Goal: Information Seeking & Learning: Learn about a topic

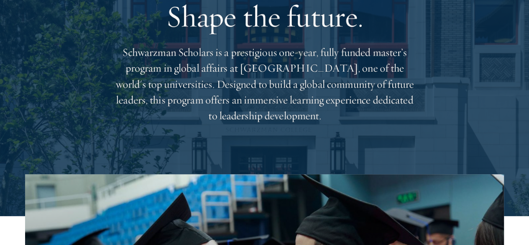
scroll to position [126, 0]
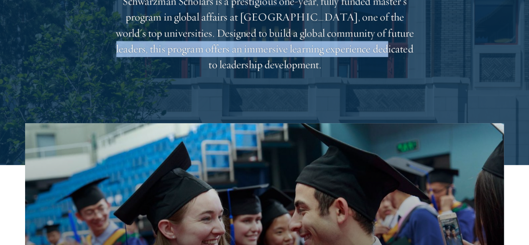
drag, startPoint x: 208, startPoint y: 52, endPoint x: 235, endPoint y: 69, distance: 31.2
click at [235, 69] on p "Schwarzman Scholars is a prestigious one-year, fully funded master’s program in…" at bounding box center [264, 33] width 301 height 80
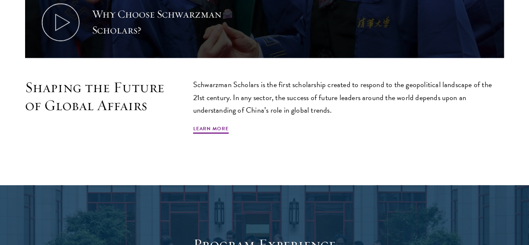
scroll to position [670, 0]
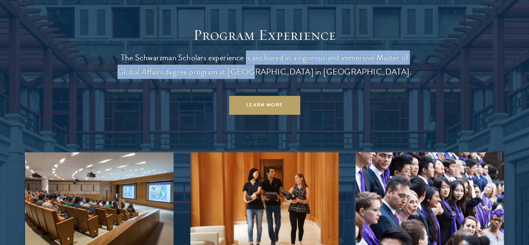
drag, startPoint x: 263, startPoint y: 73, endPoint x: 311, endPoint y: 97, distance: 53.5
click at [311, 97] on header "Program Experience The Schwarzman Scholars experience is anchored in a rigorous…" at bounding box center [264, 70] width 301 height 89
click at [311, 79] on p "The Schwarzman Scholars experience is anchored in a rigorous and immersive Mast…" at bounding box center [264, 64] width 301 height 28
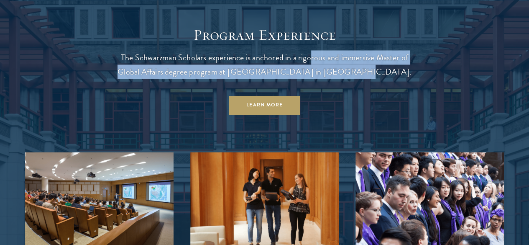
drag, startPoint x: 399, startPoint y: 103, endPoint x: 329, endPoint y: 82, distance: 73.6
click at [329, 79] on p "The Schwarzman Scholars experience is anchored in a rigorous and immersive Mast…" at bounding box center [264, 64] width 301 height 28
drag, startPoint x: 329, startPoint y: 82, endPoint x: 299, endPoint y: 75, distance: 30.0
click at [328, 79] on p "The Schwarzman Scholars experience is anchored in a rigorous and immersive Mast…" at bounding box center [264, 64] width 301 height 28
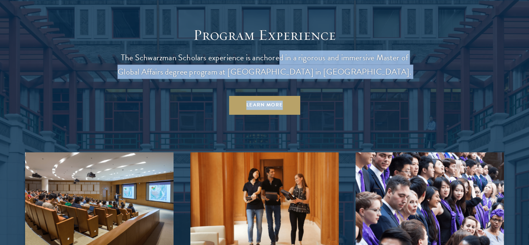
drag, startPoint x: 299, startPoint y: 75, endPoint x: 394, endPoint y: 111, distance: 101.8
click at [394, 111] on header "Program Experience The Schwarzman Scholars experience is anchored in a rigorous…" at bounding box center [264, 70] width 301 height 89
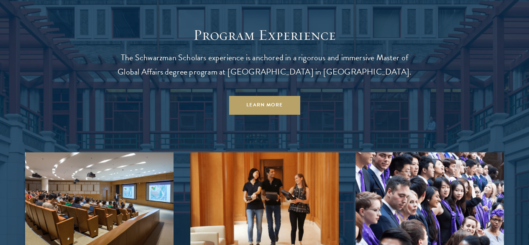
click at [394, 111] on header "Program Experience The Schwarzman Scholars experience is anchored in a rigorous…" at bounding box center [264, 70] width 301 height 89
click at [386, 79] on p "The Schwarzman Scholars experience is anchored in a rigorous and immersive Mast…" at bounding box center [264, 64] width 301 height 28
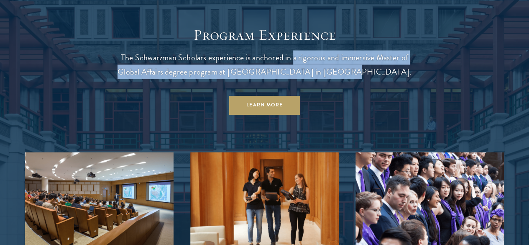
drag, startPoint x: 388, startPoint y: 100, endPoint x: 308, endPoint y: 88, distance: 80.8
click at [308, 79] on p "The Schwarzman Scholars experience is anchored in a rigorous and immersive Mast…" at bounding box center [264, 64] width 301 height 28
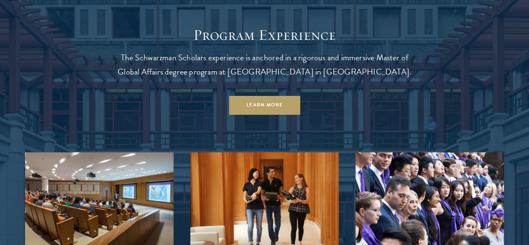
click at [271, 114] on link "Learn More" at bounding box center [265, 104] width 72 height 19
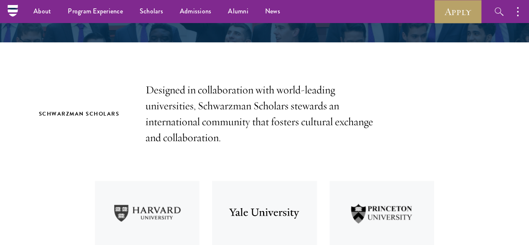
scroll to position [209, 0]
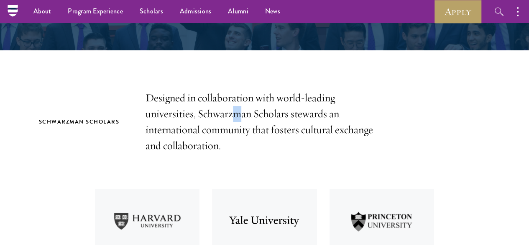
drag, startPoint x: 250, startPoint y: 113, endPoint x: 255, endPoint y: 121, distance: 9.4
click at [255, 121] on p "Designed in collaboration with world-leading universities, Schwarzman Scholars …" at bounding box center [265, 122] width 239 height 64
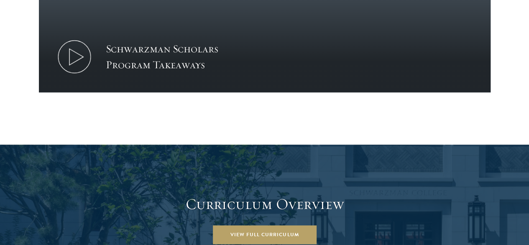
scroll to position [1046, 0]
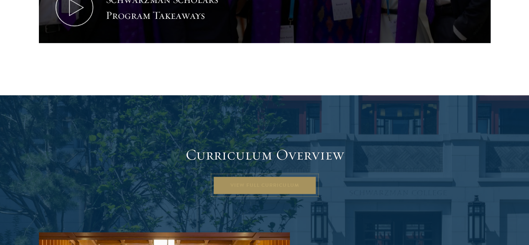
click at [269, 176] on link "View Full Curriculum" at bounding box center [265, 185] width 104 height 19
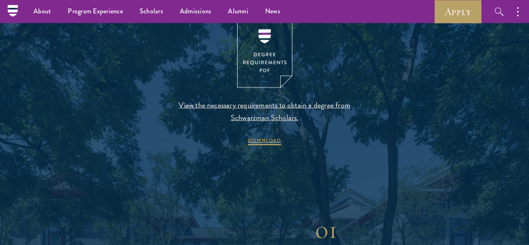
scroll to position [879, 0]
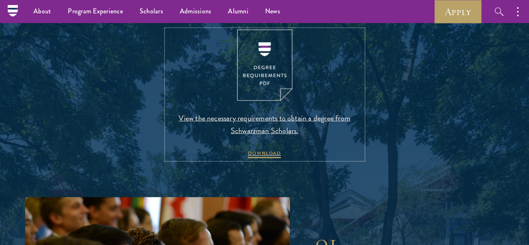
click at [290, 137] on span "View the necessary requirements to obtain a degree from Schwarzman Scholars." at bounding box center [265, 124] width 197 height 25
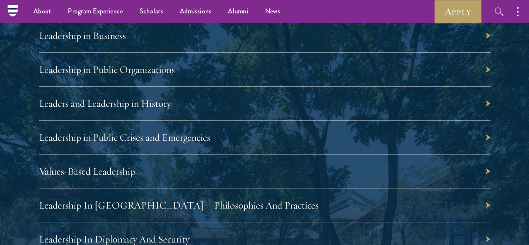
scroll to position [1297, 0]
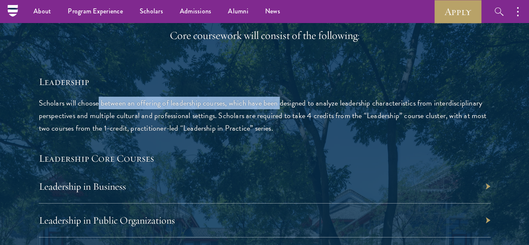
drag, startPoint x: 131, startPoint y: 124, endPoint x: 155, endPoint y: 141, distance: 28.8
click at [153, 134] on p "Scholars will choose between an offering of leadership courses, which have been…" at bounding box center [265, 116] width 452 height 38
click at [155, 134] on p "Scholars will choose between an offering of leadership courses, which have been…" at bounding box center [265, 116] width 452 height 38
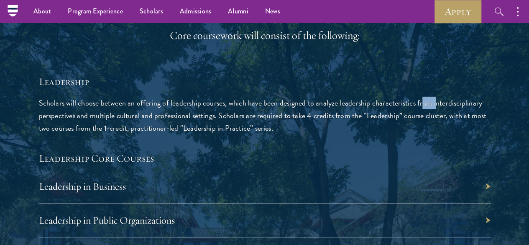
drag, startPoint x: 156, startPoint y: 147, endPoint x: 170, endPoint y: 157, distance: 16.5
click at [170, 134] on p "Scholars will choose between an offering of leadership courses, which have been…" at bounding box center [265, 116] width 452 height 38
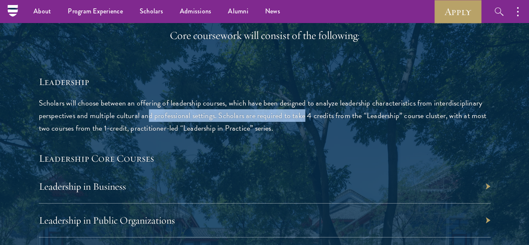
drag, startPoint x: 184, startPoint y: 172, endPoint x: 187, endPoint y: 175, distance: 4.8
click at [187, 134] on p "Scholars will choose between an offering of leadership courses, which have been…" at bounding box center [265, 116] width 452 height 38
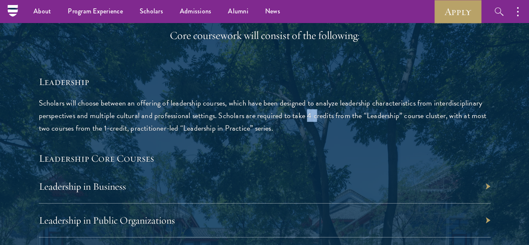
drag, startPoint x: 192, startPoint y: 179, endPoint x: 201, endPoint y: 188, distance: 12.7
click at [201, 134] on p "Scholars will choose between an offering of leadership courses, which have been…" at bounding box center [265, 116] width 452 height 38
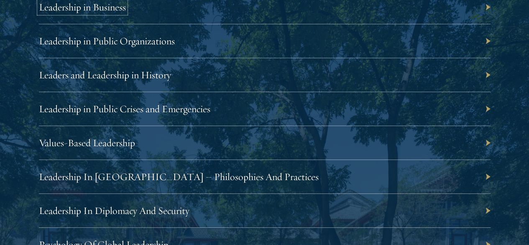
scroll to position [1507, 0]
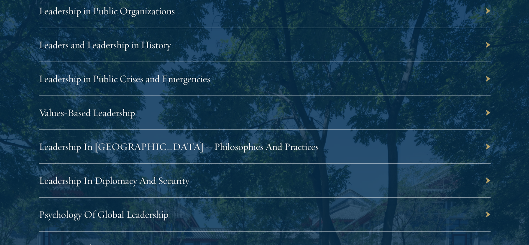
drag, startPoint x: 399, startPoint y: 163, endPoint x: 176, endPoint y: 106, distance: 230.2
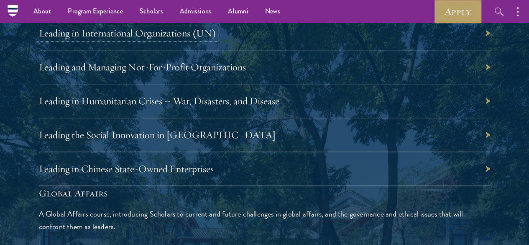
scroll to position [1758, 0]
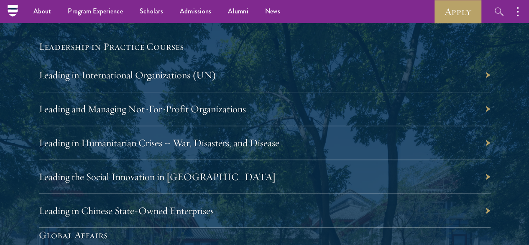
drag, startPoint x: 313, startPoint y: 156, endPoint x: 255, endPoint y: 137, distance: 61.3
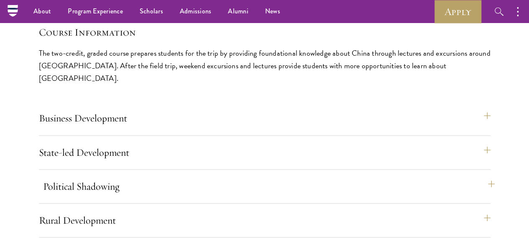
scroll to position [3558, 0]
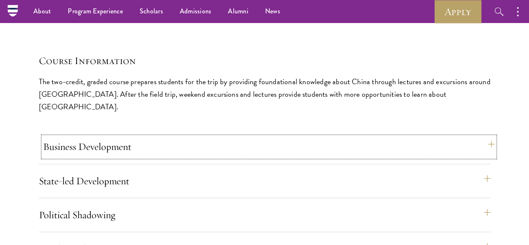
click at [355, 136] on button "Business Development" at bounding box center [269, 146] width 452 height 20
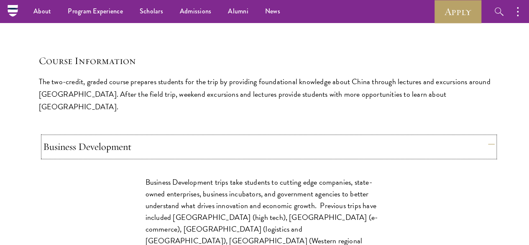
click at [355, 136] on button "Business Development" at bounding box center [269, 146] width 452 height 20
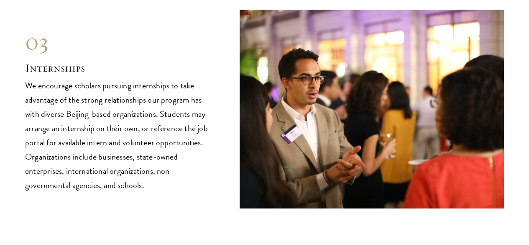
scroll to position [4016, 0]
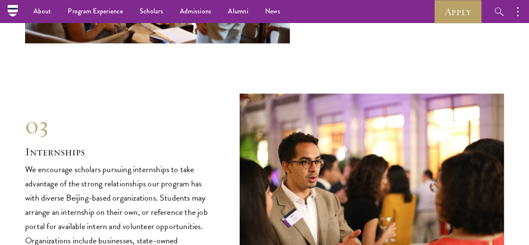
drag, startPoint x: 118, startPoint y: 81, endPoint x: 136, endPoint y: 109, distance: 32.7
click at [136, 162] on p "We encourage scholars pursuing internships to take advantage of the strong rela…" at bounding box center [120, 219] width 190 height 114
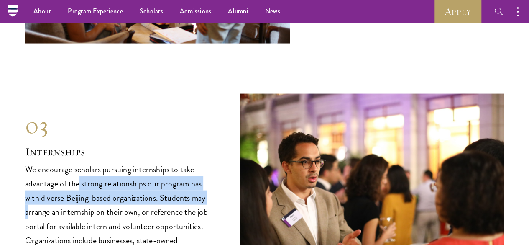
drag, startPoint x: 119, startPoint y: 94, endPoint x: 149, endPoint y: 125, distance: 43.5
click at [149, 162] on p "We encourage scholars pursuing internships to take advantage of the strong rela…" at bounding box center [120, 219] width 190 height 114
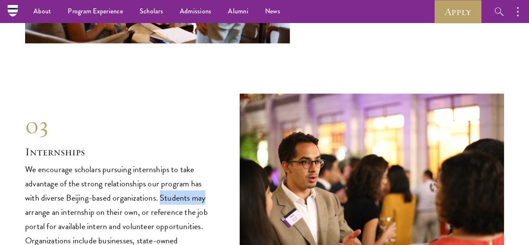
drag, startPoint x: 141, startPoint y: 121, endPoint x: 95, endPoint y: 119, distance: 46.9
click at [95, 162] on p "We encourage scholars pursuing internships to take advantage of the strong rela…" at bounding box center [120, 219] width 190 height 114
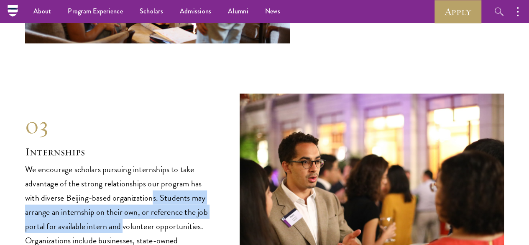
drag, startPoint x: 87, startPoint y: 114, endPoint x: 149, endPoint y: 154, distance: 73.4
click at [149, 162] on p "We encourage scholars pursuing internships to take advantage of the strong rela…" at bounding box center [120, 219] width 190 height 114
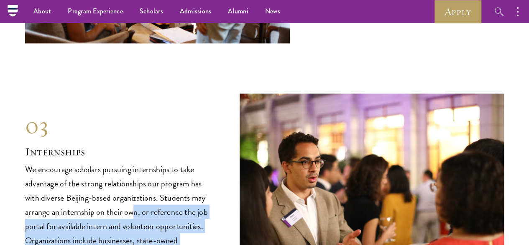
drag, startPoint x: 123, startPoint y: 132, endPoint x: 176, endPoint y: 175, distance: 68.4
click at [176, 175] on p "We encourage scholars pursuing internships to take advantage of the strong rela…" at bounding box center [120, 219] width 190 height 114
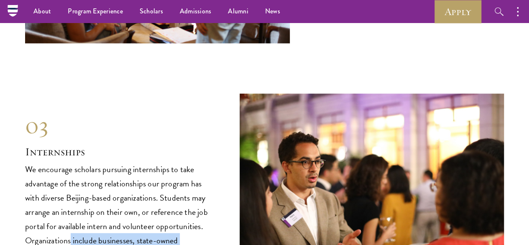
drag, startPoint x: 146, startPoint y: 159, endPoint x: 184, endPoint y: 193, distance: 50.4
click at [184, 193] on p "We encourage scholars pursuing internships to take advantage of the strong rela…" at bounding box center [120, 219] width 190 height 114
drag, startPoint x: 193, startPoint y: 206, endPoint x: 128, endPoint y: 162, distance: 78.4
click at [129, 164] on p "We encourage scholars pursuing internships to take advantage of the strong rela…" at bounding box center [120, 219] width 190 height 114
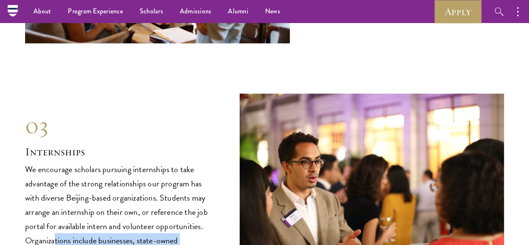
click at [128, 162] on p "We encourage scholars pursuing internships to take advantage of the strong rela…" at bounding box center [120, 219] width 190 height 114
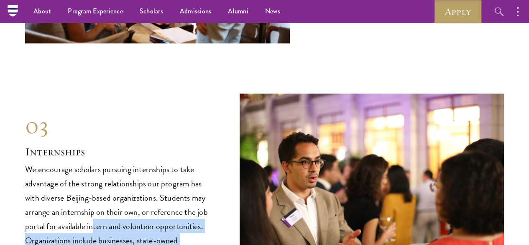
drag, startPoint x: 118, startPoint y: 155, endPoint x: 154, endPoint y: 198, distance: 55.6
click at [154, 198] on p "We encourage scholars pursuing internships to take advantage of the strong rela…" at bounding box center [120, 219] width 190 height 114
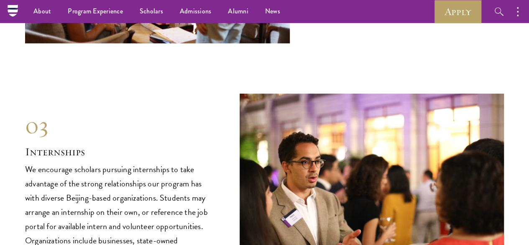
click at [154, 196] on p "We encourage scholars pursuing internships to take advantage of the strong rela…" at bounding box center [120, 219] width 190 height 114
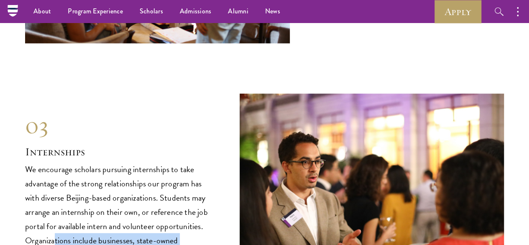
drag, startPoint x: 170, startPoint y: 213, endPoint x: 127, endPoint y: 169, distance: 61.3
click at [126, 172] on p "We encourage scholars pursuing internships to take advantage of the strong rela…" at bounding box center [120, 219] width 190 height 114
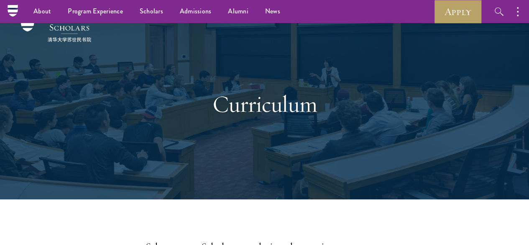
scroll to position [0, 0]
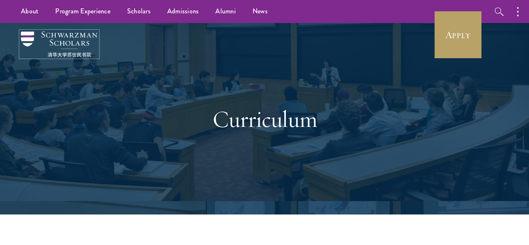
click at [63, 47] on img at bounding box center [59, 44] width 77 height 26
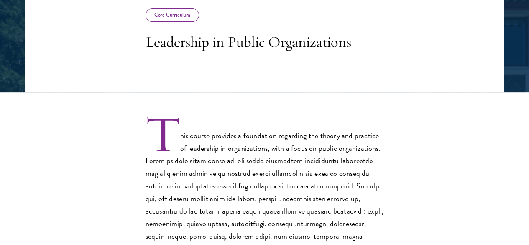
scroll to position [209, 0]
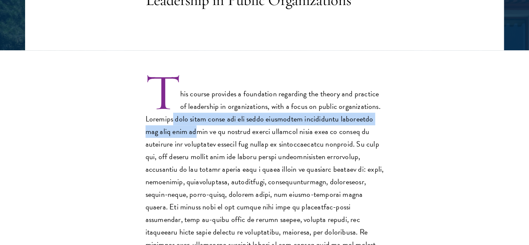
drag, startPoint x: 188, startPoint y: 128, endPoint x: 213, endPoint y: 146, distance: 30.3
click at [213, 146] on p "This course provides a foundation regarding the theory and practice of leadersh…" at bounding box center [265, 194] width 239 height 238
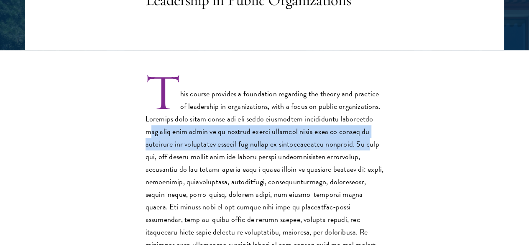
drag, startPoint x: 169, startPoint y: 144, endPoint x: 208, endPoint y: 164, distance: 43.8
click at [208, 164] on p "This course provides a foundation regarding the theory and practice of leadersh…" at bounding box center [265, 194] width 239 height 238
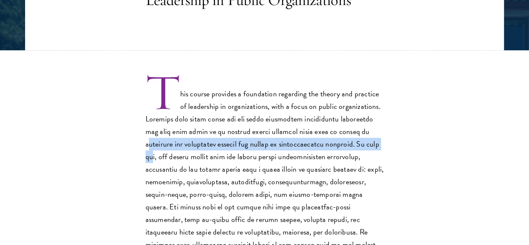
drag, startPoint x: 197, startPoint y: 150, endPoint x: 234, endPoint y: 172, distance: 42.6
click at [234, 172] on p "This course provides a foundation regarding the theory and practice of leadersh…" at bounding box center [265, 194] width 239 height 238
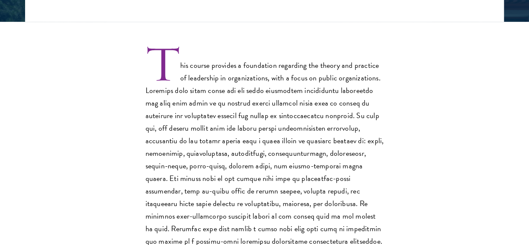
scroll to position [251, 0]
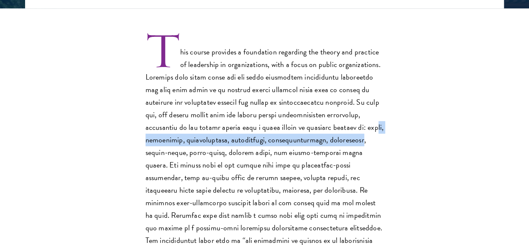
click at [266, 170] on p "This course provides a foundation regarding the theory and practice of leadersh…" at bounding box center [265, 152] width 239 height 238
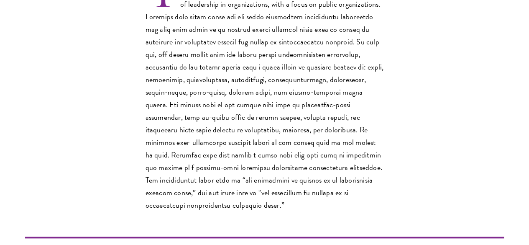
scroll to position [335, 0]
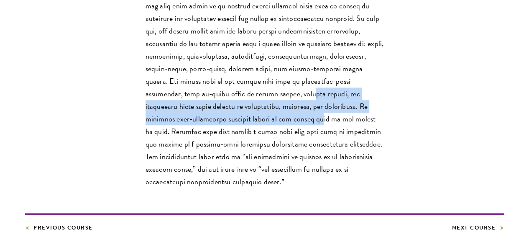
drag, startPoint x: 221, startPoint y: 133, endPoint x: 245, endPoint y: 153, distance: 31.5
click at [245, 153] on p "This course provides a foundation regarding the theory and practice of leadersh…" at bounding box center [265, 69] width 239 height 238
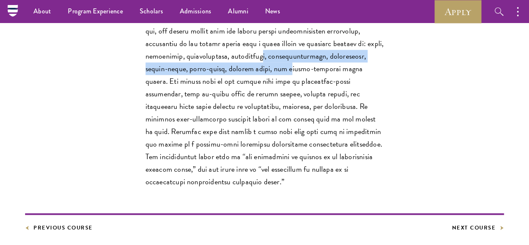
drag, startPoint x: 170, startPoint y: 81, endPoint x: 198, endPoint y: 98, distance: 32.8
click at [198, 98] on p "This course provides a foundation regarding the theory and practice of leadersh…" at bounding box center [265, 69] width 239 height 238
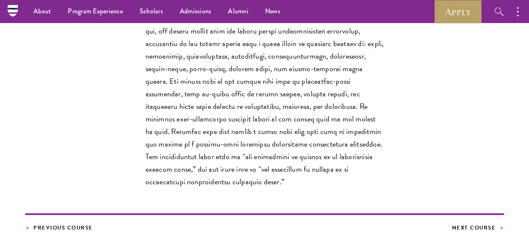
scroll to position [293, 0]
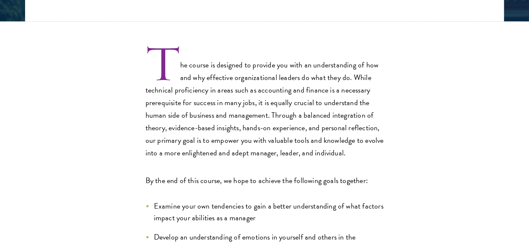
scroll to position [251, 0]
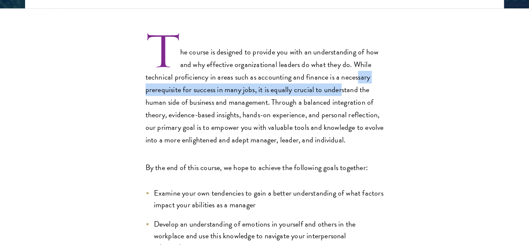
drag, startPoint x: 147, startPoint y: 95, endPoint x: 172, endPoint y: 123, distance: 38.3
click at [172, 123] on p "The course is designed to provide you with an understanding of how and why effe…" at bounding box center [265, 89] width 239 height 113
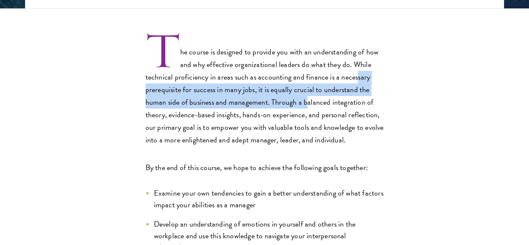
click at [172, 123] on p "The course is designed to provide you with an understanding of how and why effe…" at bounding box center [265, 89] width 239 height 113
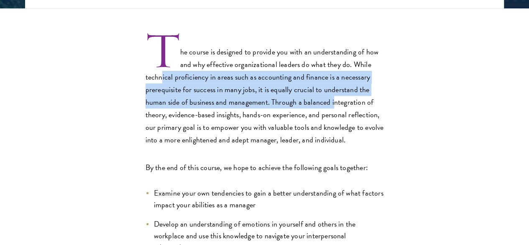
drag, startPoint x: 157, startPoint y: 93, endPoint x: 202, endPoint y: 132, distance: 59.3
click at [202, 132] on p "The course is designed to provide you with an understanding of how and why effe…" at bounding box center [265, 89] width 239 height 113
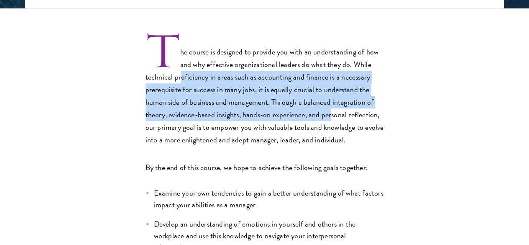
drag, startPoint x: 177, startPoint y: 93, endPoint x: 233, endPoint y: 142, distance: 74.2
click at [233, 142] on p "The course is designed to provide you with an understanding of how and why effe…" at bounding box center [265, 89] width 239 height 113
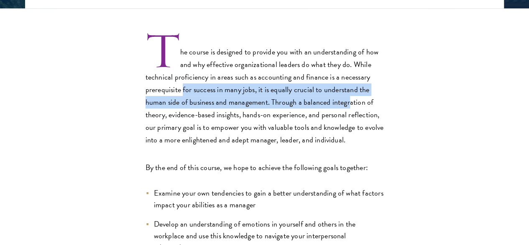
drag, startPoint x: 202, startPoint y: 98, endPoint x: 219, endPoint y: 128, distance: 34.3
click at [219, 128] on p "The course is designed to provide you with an understanding of how and why effe…" at bounding box center [265, 89] width 239 height 113
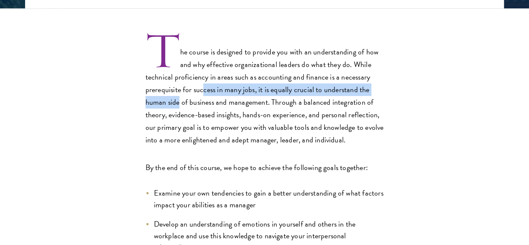
drag, startPoint x: 224, startPoint y: 104, endPoint x: 234, endPoint y: 113, distance: 13.9
click at [234, 113] on p "The course is designed to provide you with an understanding of how and why effe…" at bounding box center [265, 89] width 239 height 113
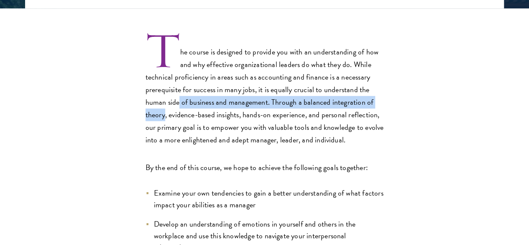
drag, startPoint x: 234, startPoint y: 113, endPoint x: 246, endPoint y: 128, distance: 18.7
click at [246, 128] on p "The course is designed to provide you with an understanding of how and why effe…" at bounding box center [265, 89] width 239 height 113
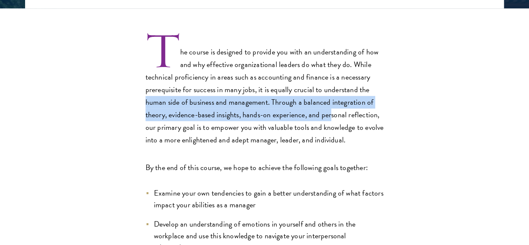
drag, startPoint x: 198, startPoint y: 118, endPoint x: 232, endPoint y: 142, distance: 42.1
click at [232, 142] on p "The course is designed to provide you with an understanding of how and why effe…" at bounding box center [265, 89] width 239 height 113
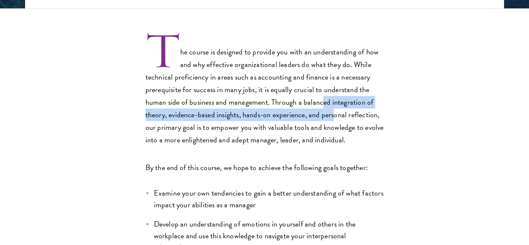
drag, startPoint x: 189, startPoint y: 123, endPoint x: 236, endPoint y: 145, distance: 51.3
click at [236, 145] on p "The course is designed to provide you with an understanding of how and why effe…" at bounding box center [265, 89] width 239 height 113
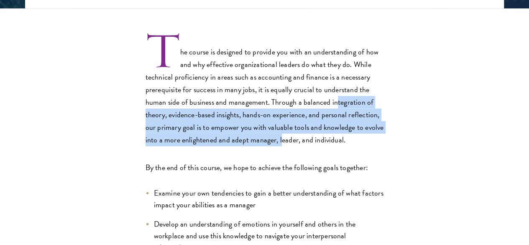
drag, startPoint x: 207, startPoint y: 134, endPoint x: 257, endPoint y: 170, distance: 61.5
click at [257, 146] on p "The course is designed to provide you with an understanding of how and why effe…" at bounding box center [265, 89] width 239 height 113
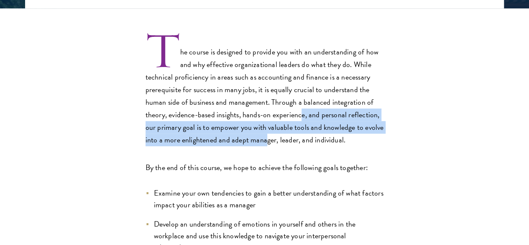
drag, startPoint x: 228, startPoint y: 165, endPoint x: 241, endPoint y: 175, distance: 16.3
click at [241, 146] on p "The course is designed to provide you with an understanding of how and why effe…" at bounding box center [265, 89] width 239 height 113
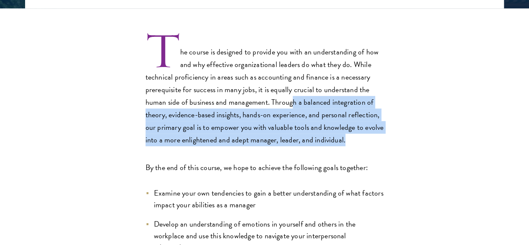
drag, startPoint x: 246, startPoint y: 182, endPoint x: 160, endPoint y: 126, distance: 103.1
click at [160, 126] on p "The course is designed to provide you with an understanding of how and why effe…" at bounding box center [265, 89] width 239 height 113
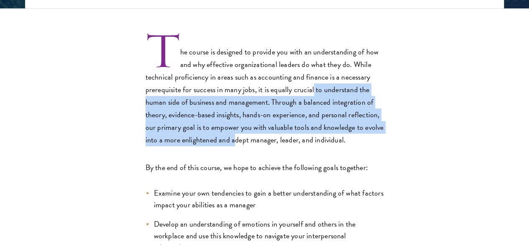
drag, startPoint x: 136, startPoint y: 108, endPoint x: 211, endPoint y: 170, distance: 96.9
click at [211, 146] on p "The course is designed to provide you with an understanding of how and why effe…" at bounding box center [265, 89] width 239 height 113
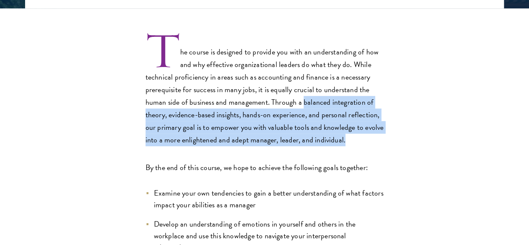
drag, startPoint x: 228, startPoint y: 189, endPoint x: 170, endPoint y: 122, distance: 88.4
click at [170, 122] on p "The course is designed to provide you with an understanding of how and why effe…" at bounding box center [265, 89] width 239 height 113
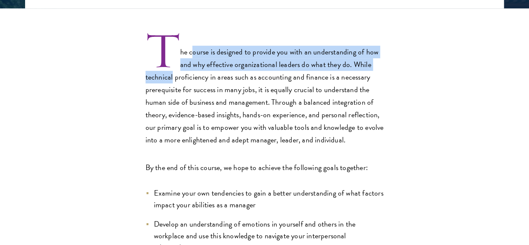
drag, startPoint x: 158, startPoint y: 75, endPoint x: 174, endPoint y: 87, distance: 19.9
click at [174, 87] on p "The course is designed to provide you with an understanding of how and why effe…" at bounding box center [265, 89] width 239 height 113
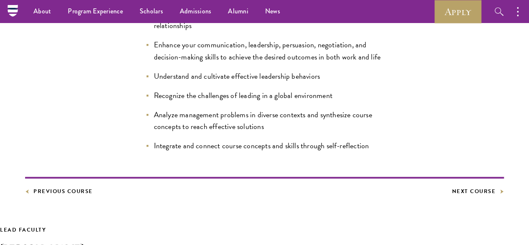
scroll to position [460, 0]
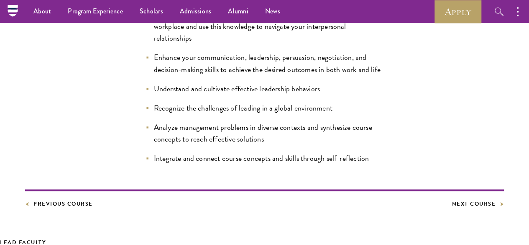
drag, startPoint x: 138, startPoint y: 59, endPoint x: 171, endPoint y: 78, distance: 38.6
click at [171, 78] on ul "Examine your own tendencies to gain a better understanding of what factors impa…" at bounding box center [265, 71] width 239 height 186
click at [171, 44] on li "Develop an understanding of emotions in yourself and others in the workplace an…" at bounding box center [265, 26] width 239 height 35
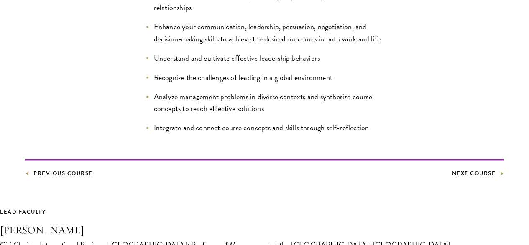
scroll to position [502, 0]
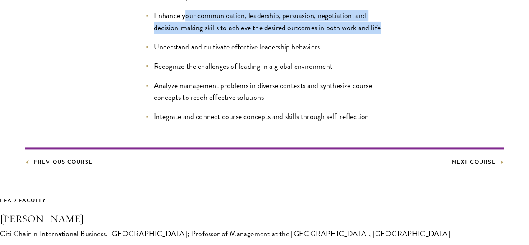
drag, startPoint x: 158, startPoint y: 100, endPoint x: 134, endPoint y: 78, distance: 33.2
click at [146, 33] on li "Enhance your communication, leadership, persuasion, negotiation, and decision-m…" at bounding box center [265, 21] width 239 height 23
drag, startPoint x: 167, startPoint y: 108, endPoint x: 178, endPoint y: 116, distance: 13.7
click at [178, 116] on ul "Examine your own tendencies to gain a better understanding of what factors impa…" at bounding box center [265, 29] width 239 height 186
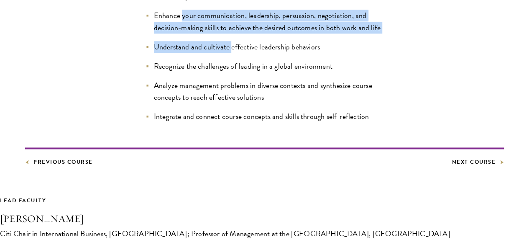
click at [178, 116] on ul "Examine your own tendencies to gain a better understanding of what factors impa…" at bounding box center [265, 29] width 239 height 186
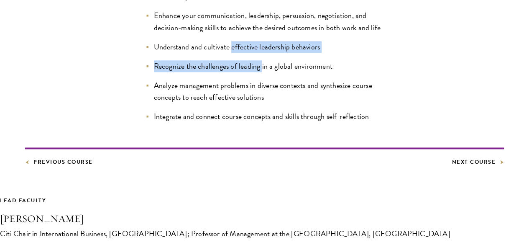
drag, startPoint x: 182, startPoint y: 123, endPoint x: 218, endPoint y: 142, distance: 40.3
click at [218, 122] on ul "Examine your own tendencies to gain a better understanding of what factors impa…" at bounding box center [265, 29] width 239 height 186
click at [218, 72] on li "Recognize the challenges of leading in a global environment" at bounding box center [265, 66] width 239 height 12
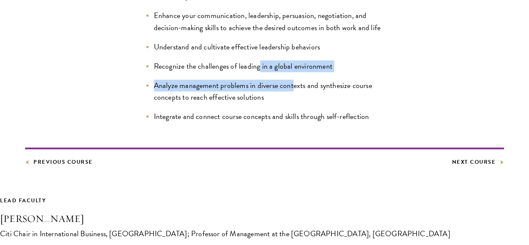
drag, startPoint x: 211, startPoint y: 140, endPoint x: 247, endPoint y: 159, distance: 40.5
click at [247, 122] on ul "Examine your own tendencies to gain a better understanding of what factors impa…" at bounding box center [265, 29] width 239 height 186
click at [247, 103] on li "Analyze management problems in diverse contexts and synthesize course concepts …" at bounding box center [265, 91] width 239 height 23
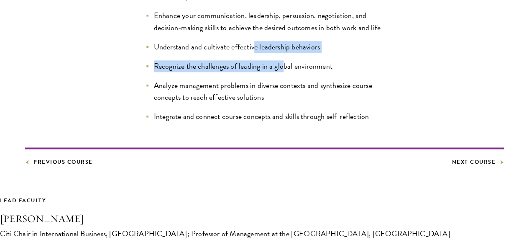
drag, startPoint x: 239, startPoint y: 145, endPoint x: 201, endPoint y: 125, distance: 42.1
click at [201, 122] on ul "Examine your own tendencies to gain a better understanding of what factors impa…" at bounding box center [265, 29] width 239 height 186
click at [201, 53] on li "Understand and cultivate effective leadership behaviors" at bounding box center [265, 47] width 239 height 12
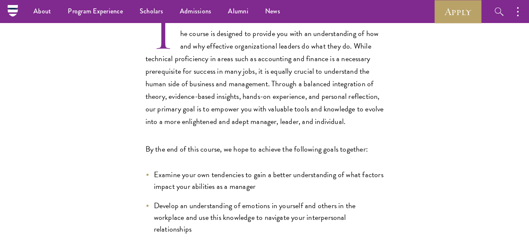
scroll to position [251, 0]
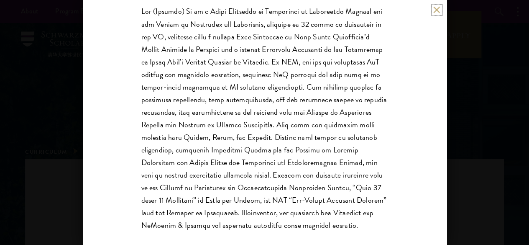
scroll to position [208, 0]
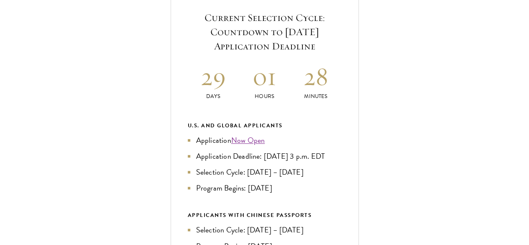
scroll to position [335, 0]
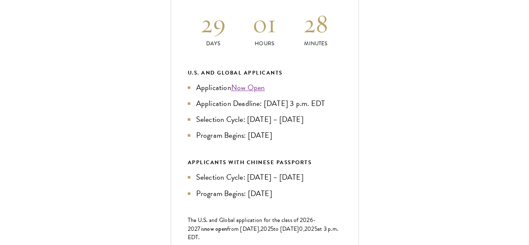
scroll to position [419, 0]
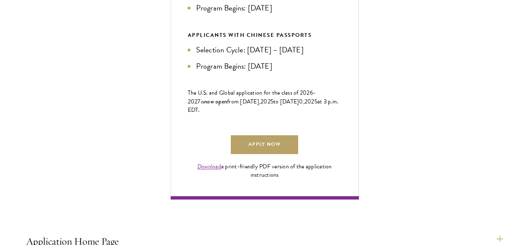
drag, startPoint x: 161, startPoint y: 182, endPoint x: 157, endPoint y: 222, distance: 40.3
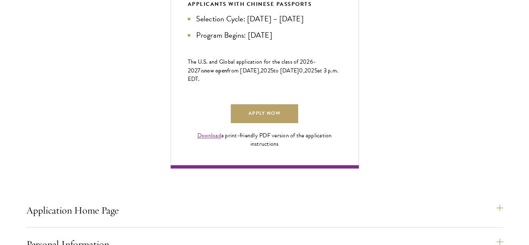
scroll to position [544, 0]
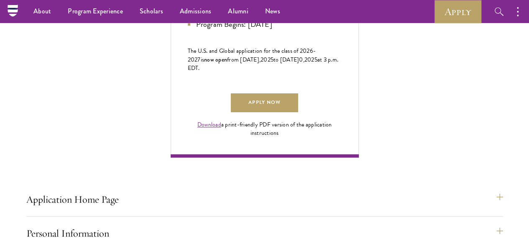
drag, startPoint x: 145, startPoint y: 113, endPoint x: 181, endPoint y: 137, distance: 43.8
drag, startPoint x: 95, startPoint y: 70, endPoint x: 145, endPoint y: 99, distance: 58.1
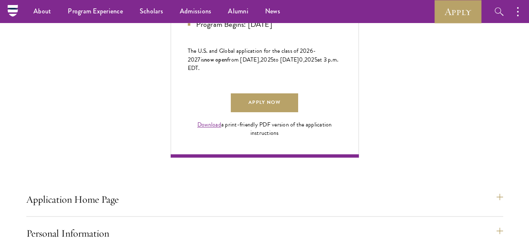
drag, startPoint x: 72, startPoint y: 72, endPoint x: 146, endPoint y: 106, distance: 81.7
drag, startPoint x: 64, startPoint y: 68, endPoint x: 141, endPoint y: 103, distance: 84.3
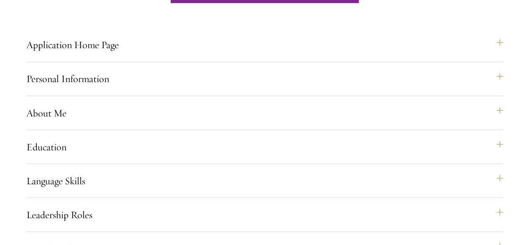
scroll to position [712, 0]
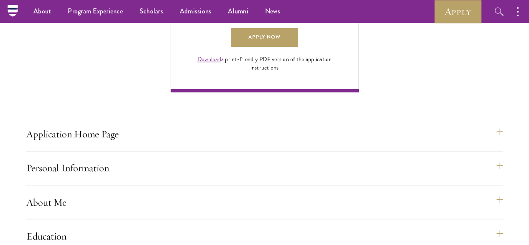
scroll to position [586, 0]
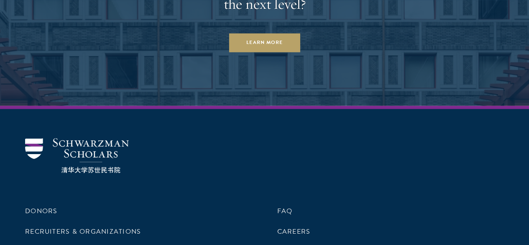
scroll to position [3679, 0]
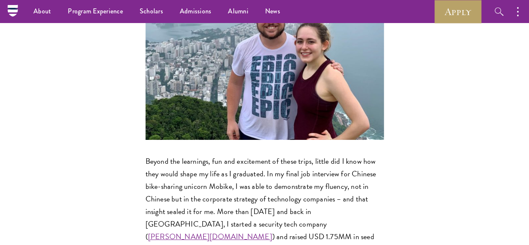
scroll to position [1256, 0]
